Goal: Information Seeking & Learning: Learn about a topic

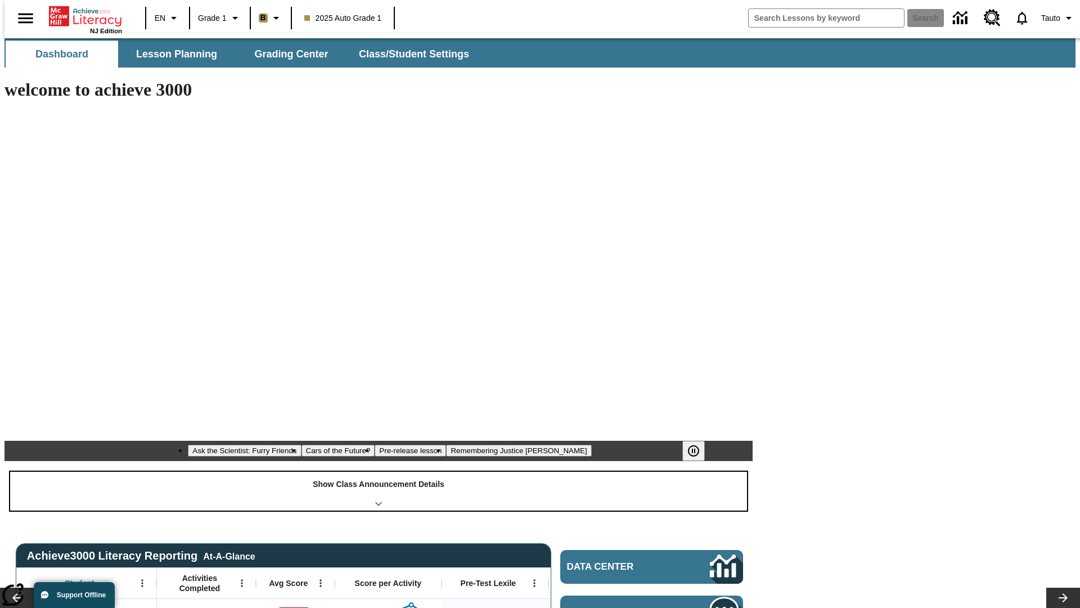
click at [379, 471] on div "Show Class Announcement Details" at bounding box center [378, 490] width 737 height 39
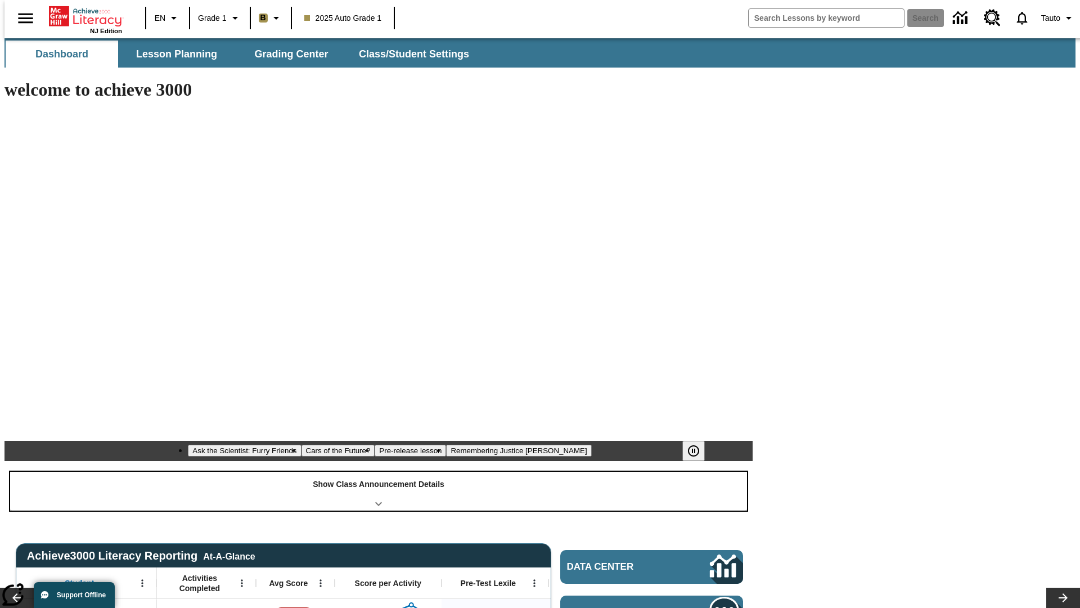
click at [379, 471] on div "Show Class Announcement Details" at bounding box center [378, 490] width 737 height 39
